Goal: Use online tool/utility: Utilize a website feature to perform a specific function

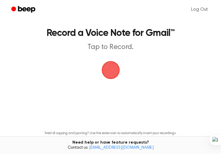
click at [111, 66] on span "button" at bounding box center [111, 70] width 17 height 17
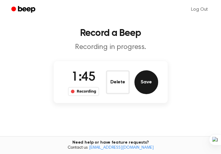
click at [142, 80] on button "Save" at bounding box center [147, 82] width 24 height 24
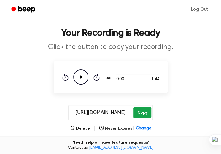
click at [145, 110] on button "Copy" at bounding box center [143, 112] width 18 height 11
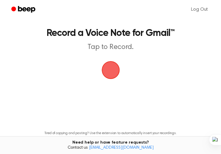
click at [114, 68] on span "button" at bounding box center [110, 70] width 20 height 20
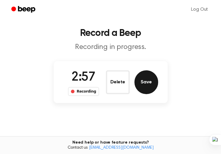
click at [144, 83] on button "Save" at bounding box center [147, 82] width 24 height 24
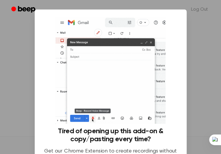
click at [123, 115] on div "Tired of opening up this add-on & copy/pasting every time? Get our Chrome Exten…" at bounding box center [111, 111] width 152 height 202
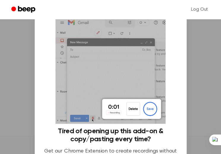
scroll to position [93, 0]
click at [132, 104] on img at bounding box center [111, 70] width 110 height 107
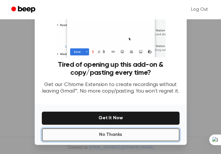
click at [129, 133] on button "No Thanks" at bounding box center [111, 134] width 138 height 13
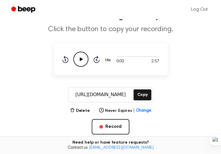
scroll to position [15, 0]
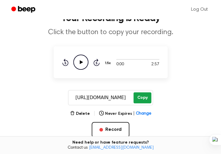
click at [143, 98] on button "Copy" at bounding box center [143, 97] width 18 height 11
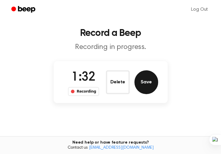
click at [151, 85] on button "Save" at bounding box center [147, 82] width 24 height 24
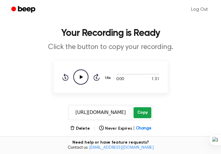
click at [142, 112] on button "Copy" at bounding box center [143, 112] width 18 height 11
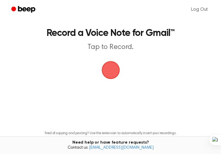
click at [114, 70] on span "button" at bounding box center [111, 70] width 17 height 17
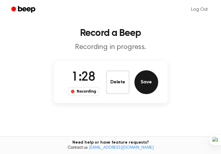
click at [150, 87] on button "Save" at bounding box center [147, 82] width 24 height 24
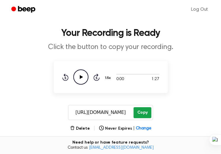
click at [141, 115] on button "Copy" at bounding box center [143, 112] width 18 height 11
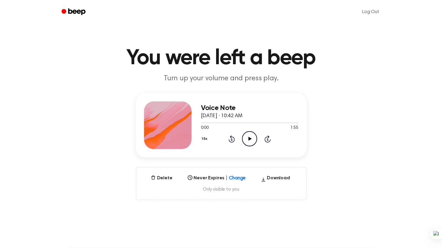
click at [249, 136] on icon "Play Audio" at bounding box center [249, 138] width 15 height 15
